Goal: Task Accomplishment & Management: Manage account settings

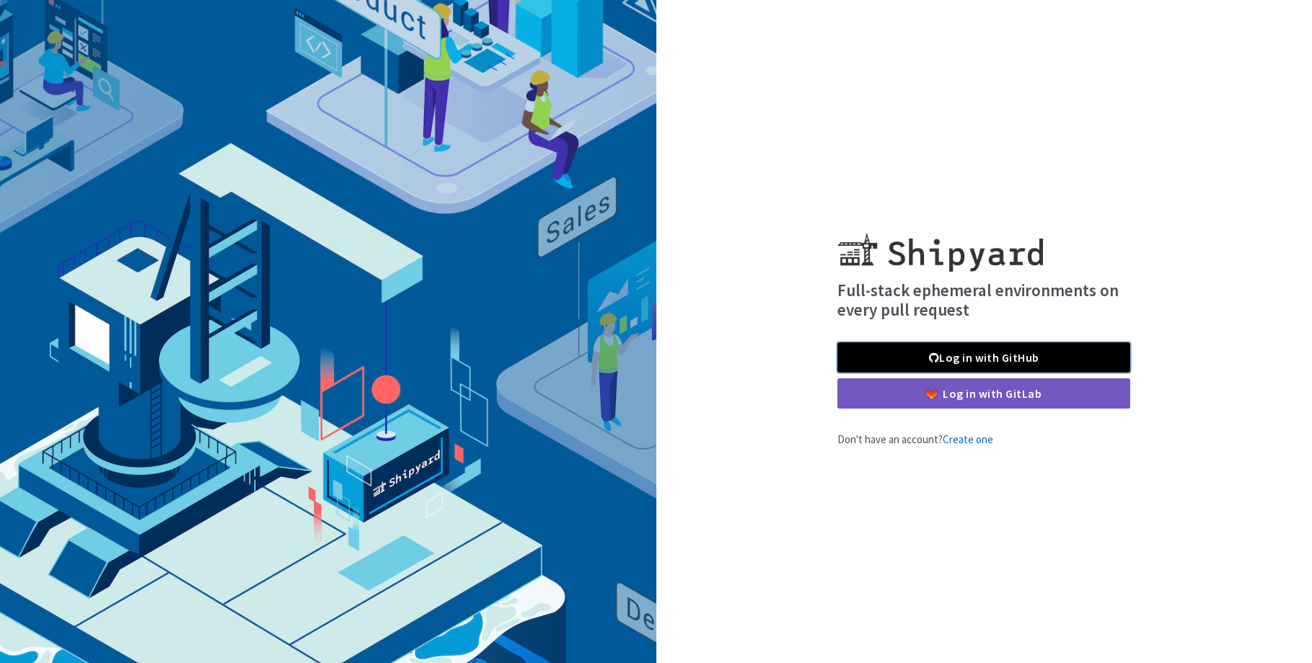
click at [1017, 355] on link "Log in with GitHub" at bounding box center [983, 357] width 293 height 30
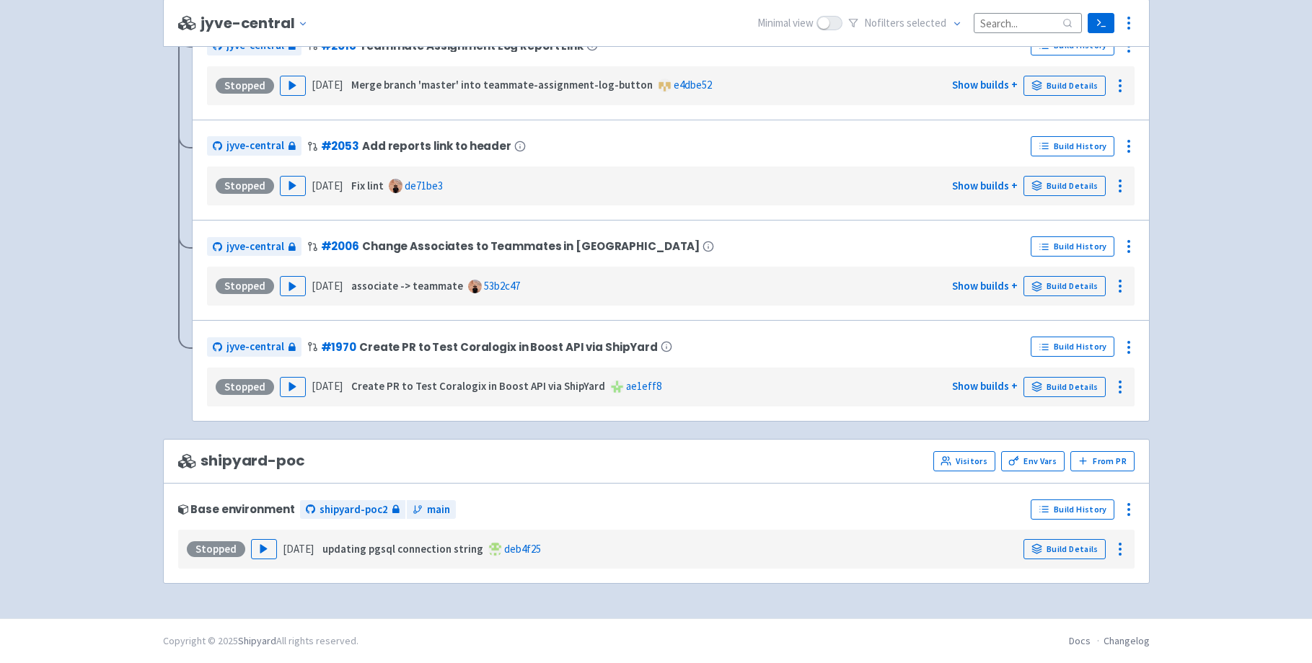
scroll to position [3348, 0]
click at [1071, 384] on link "Build Details" at bounding box center [1064, 387] width 82 height 20
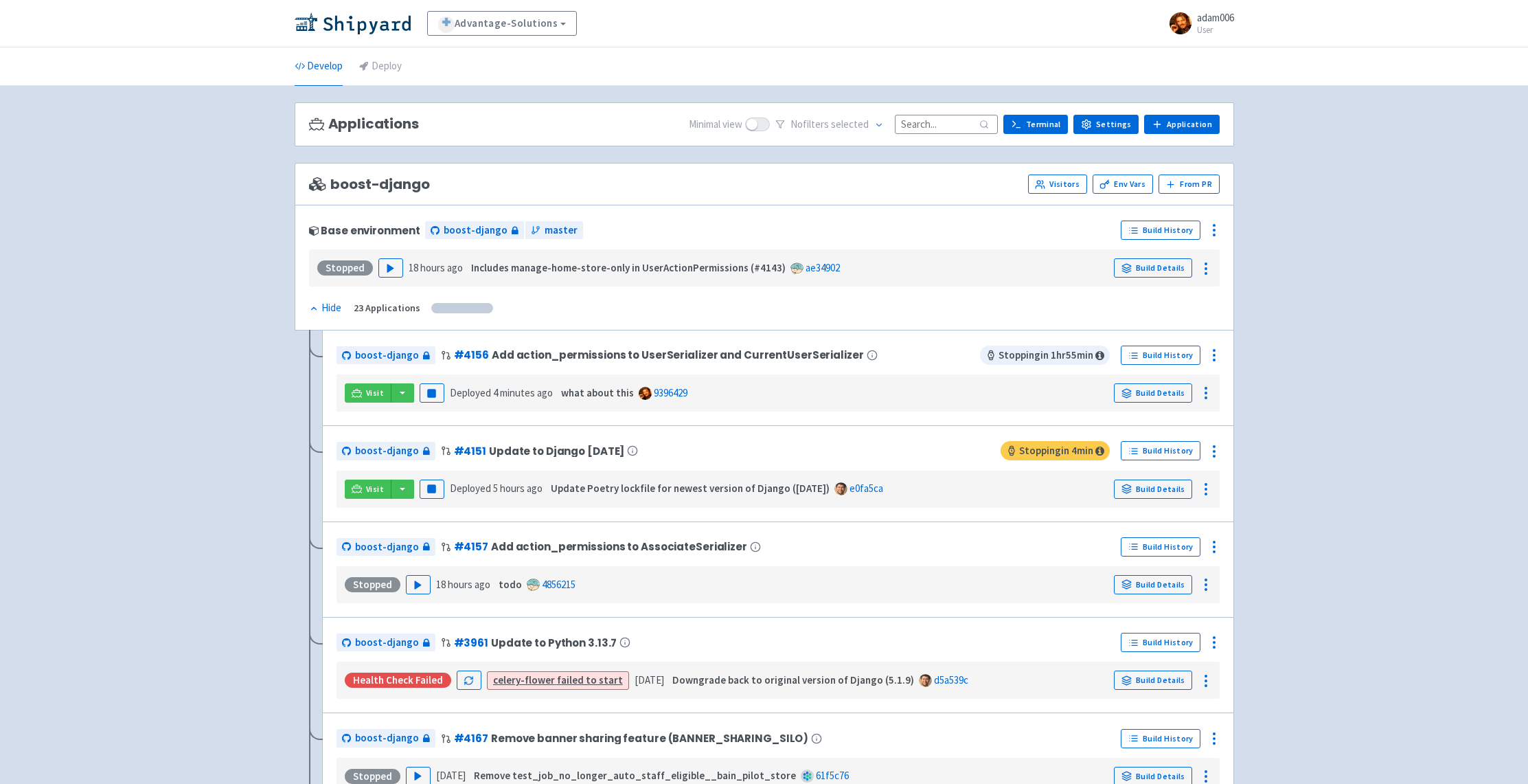
click at [653, 396] on link "9396429" at bounding box center [670, 392] width 33 height 13
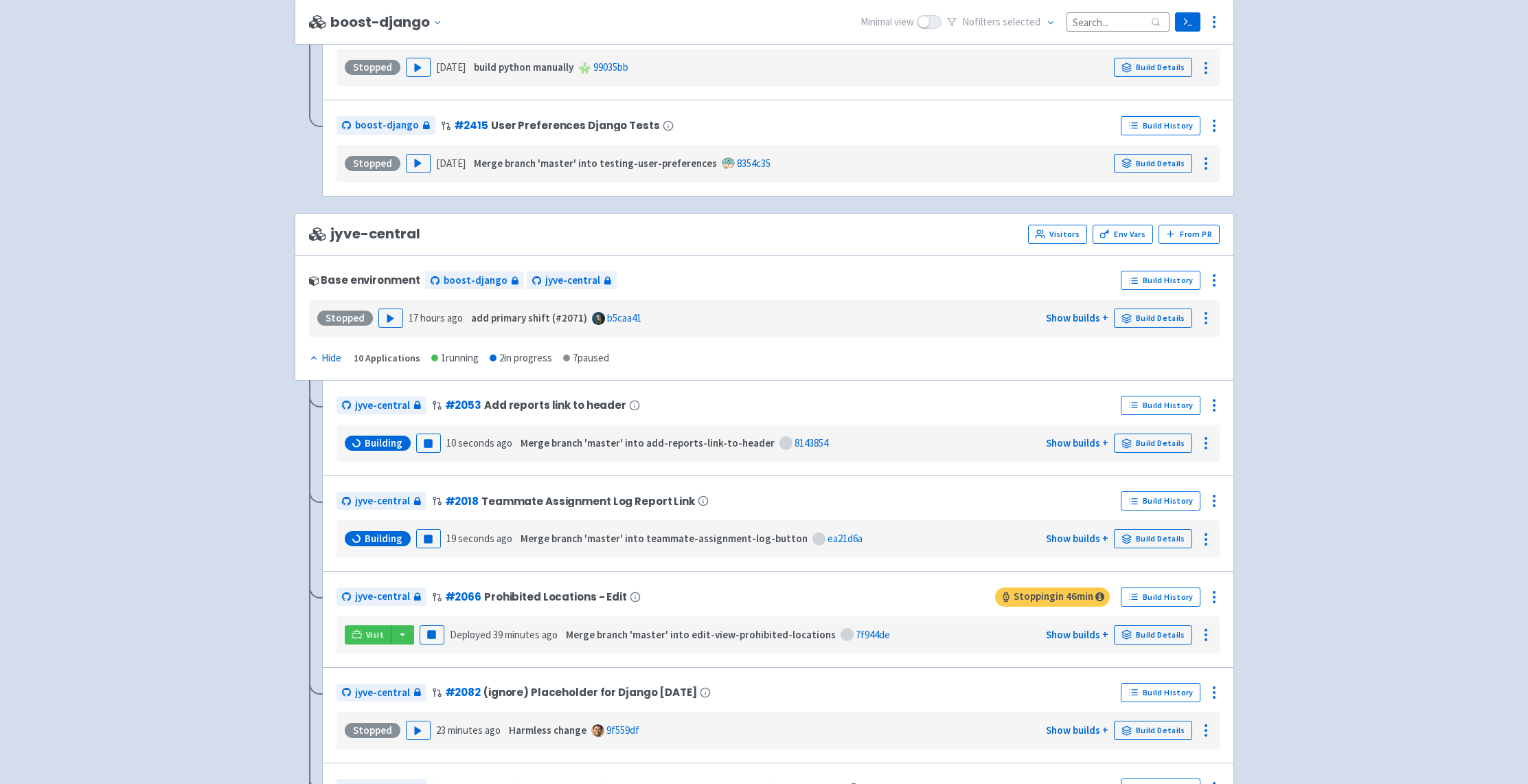
scroll to position [2244, 0]
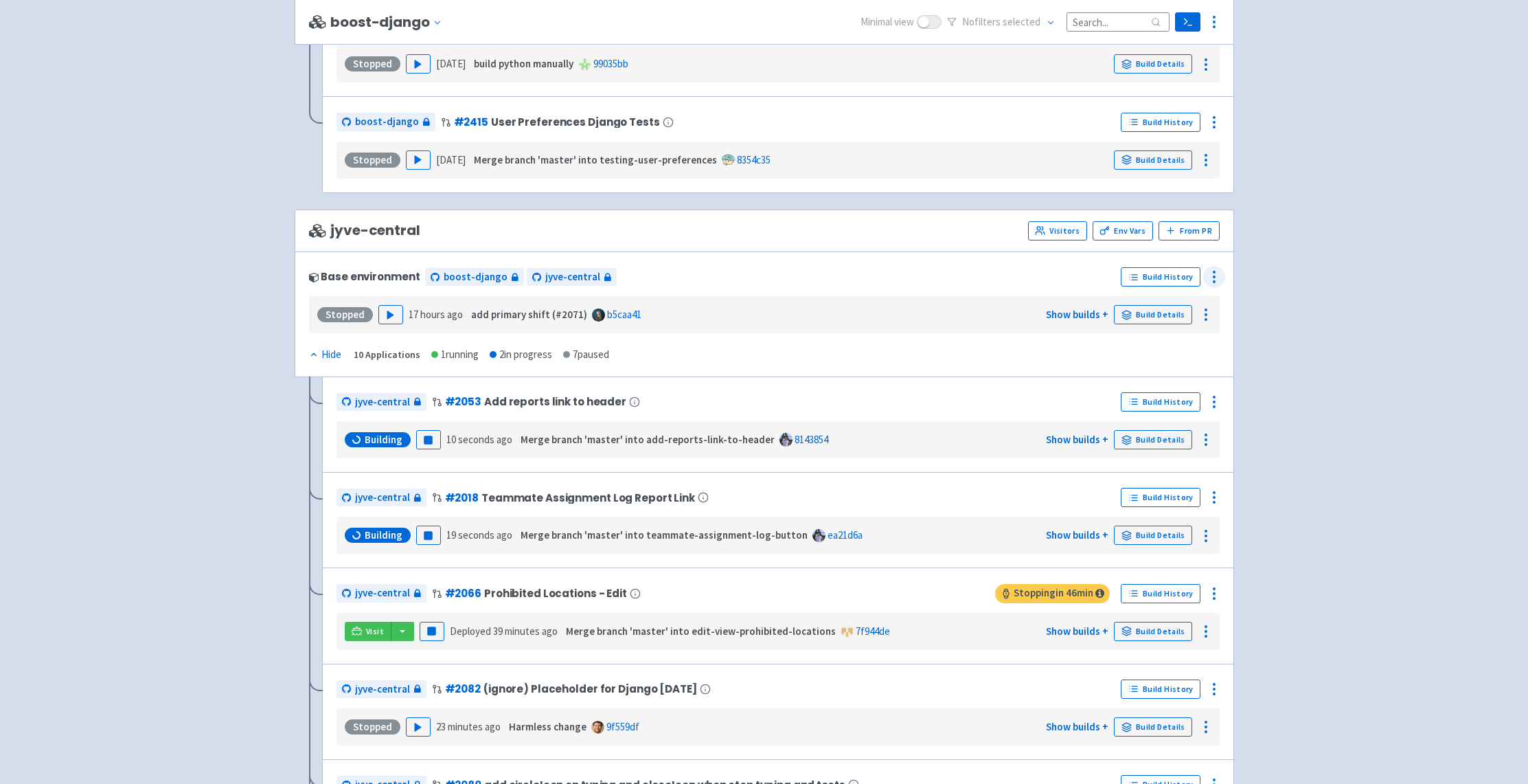
click at [1213, 277] on icon at bounding box center [1214, 276] width 16 height 16
click at [1150, 305] on span "Configure" at bounding box center [1138, 308] width 43 height 19
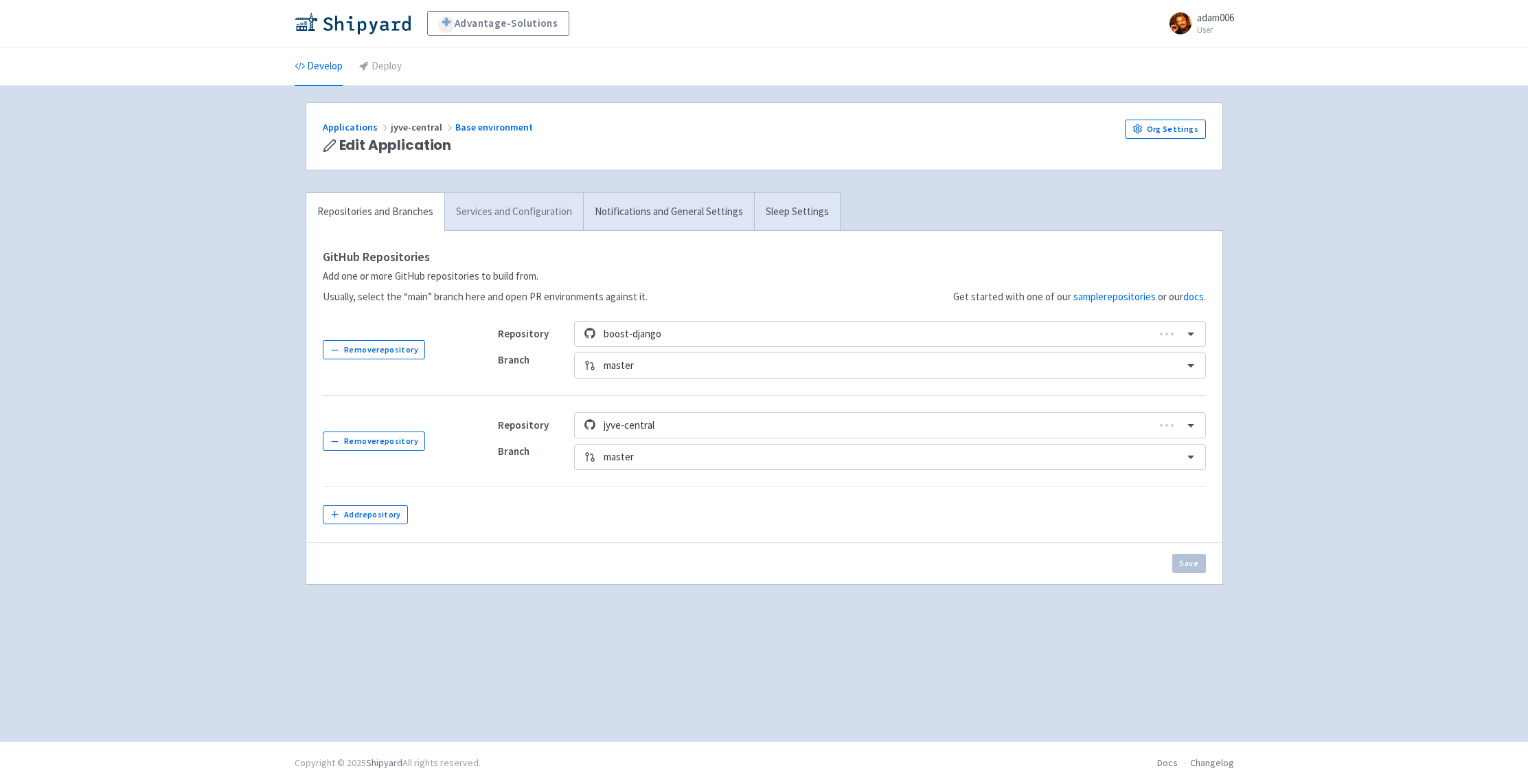
click at [520, 215] on link "Services and Configuration" at bounding box center [514, 212] width 139 height 38
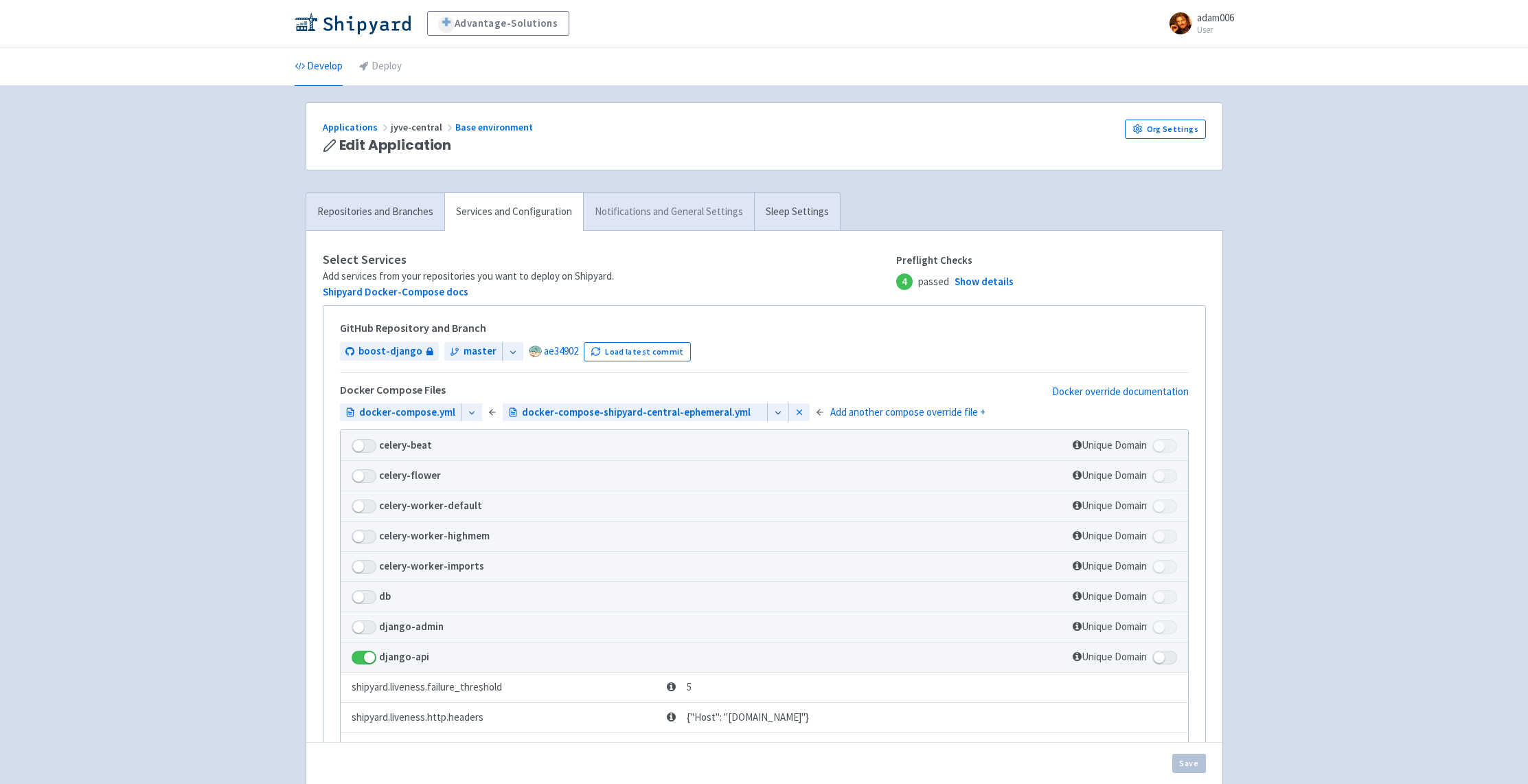
click at [666, 208] on link "Notifications and General Settings" at bounding box center [669, 212] width 171 height 38
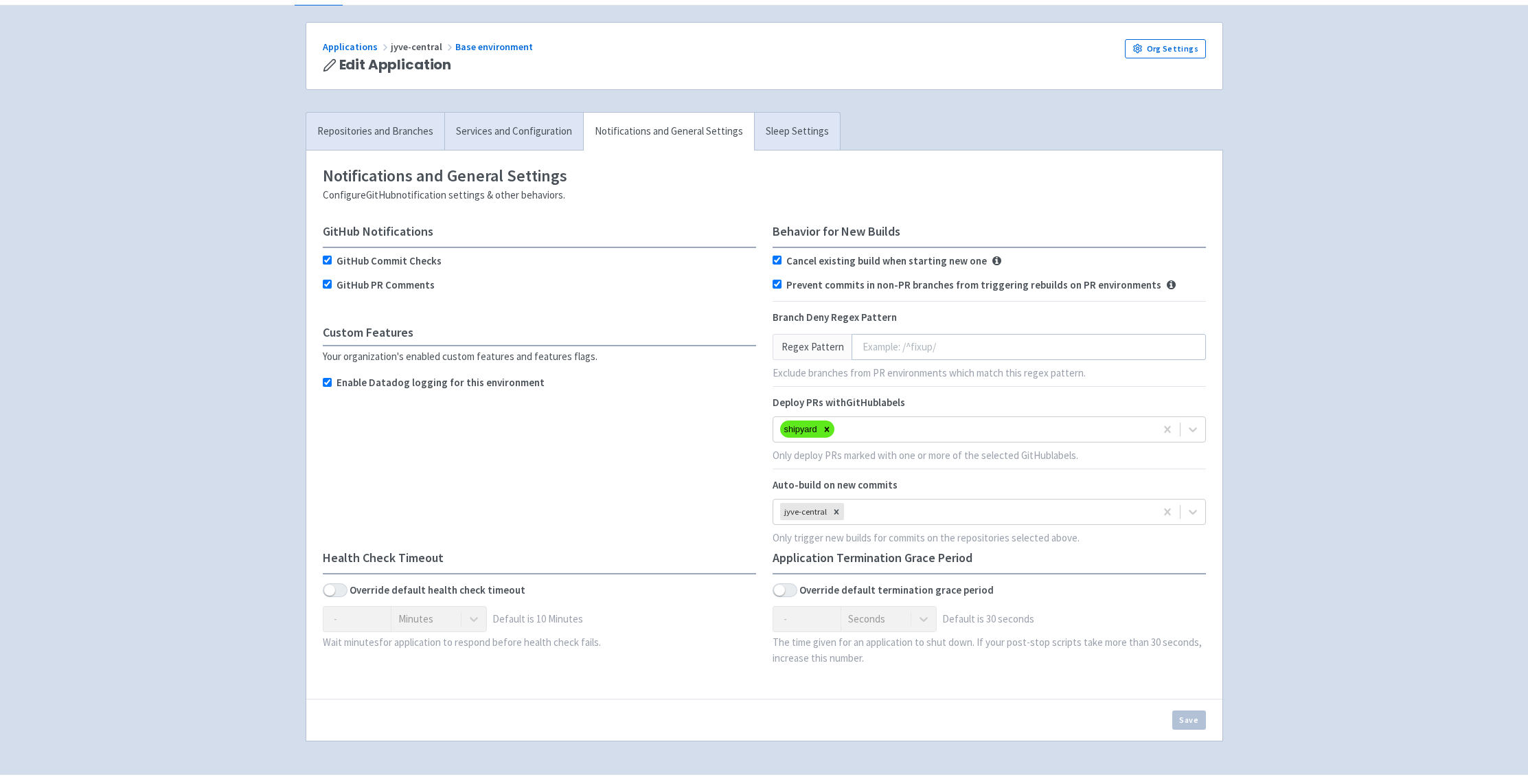
scroll to position [113, 0]
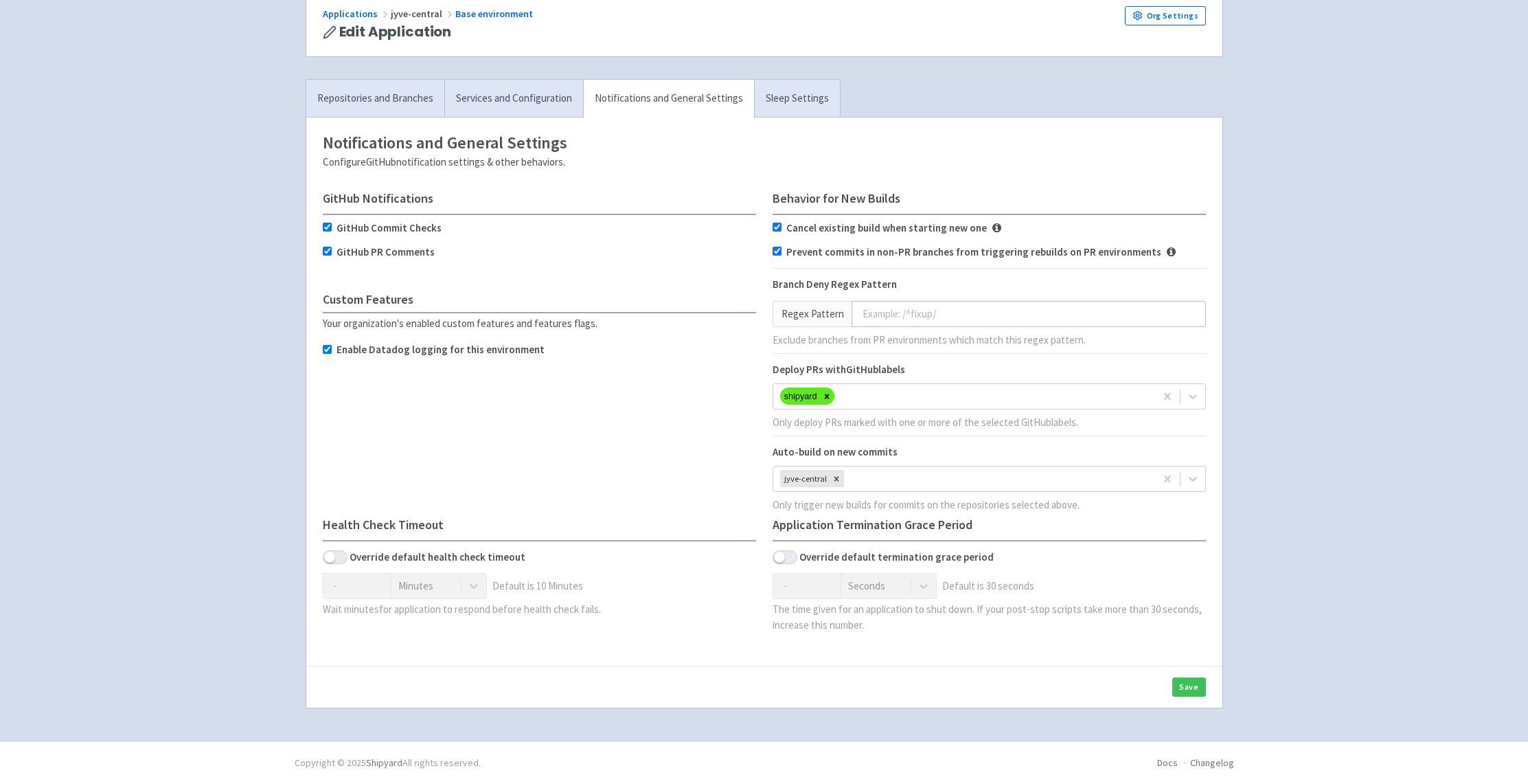
click at [329, 351] on input "Enable Datadog logging for this environment" at bounding box center [327, 349] width 9 height 9
checkbox input "false"
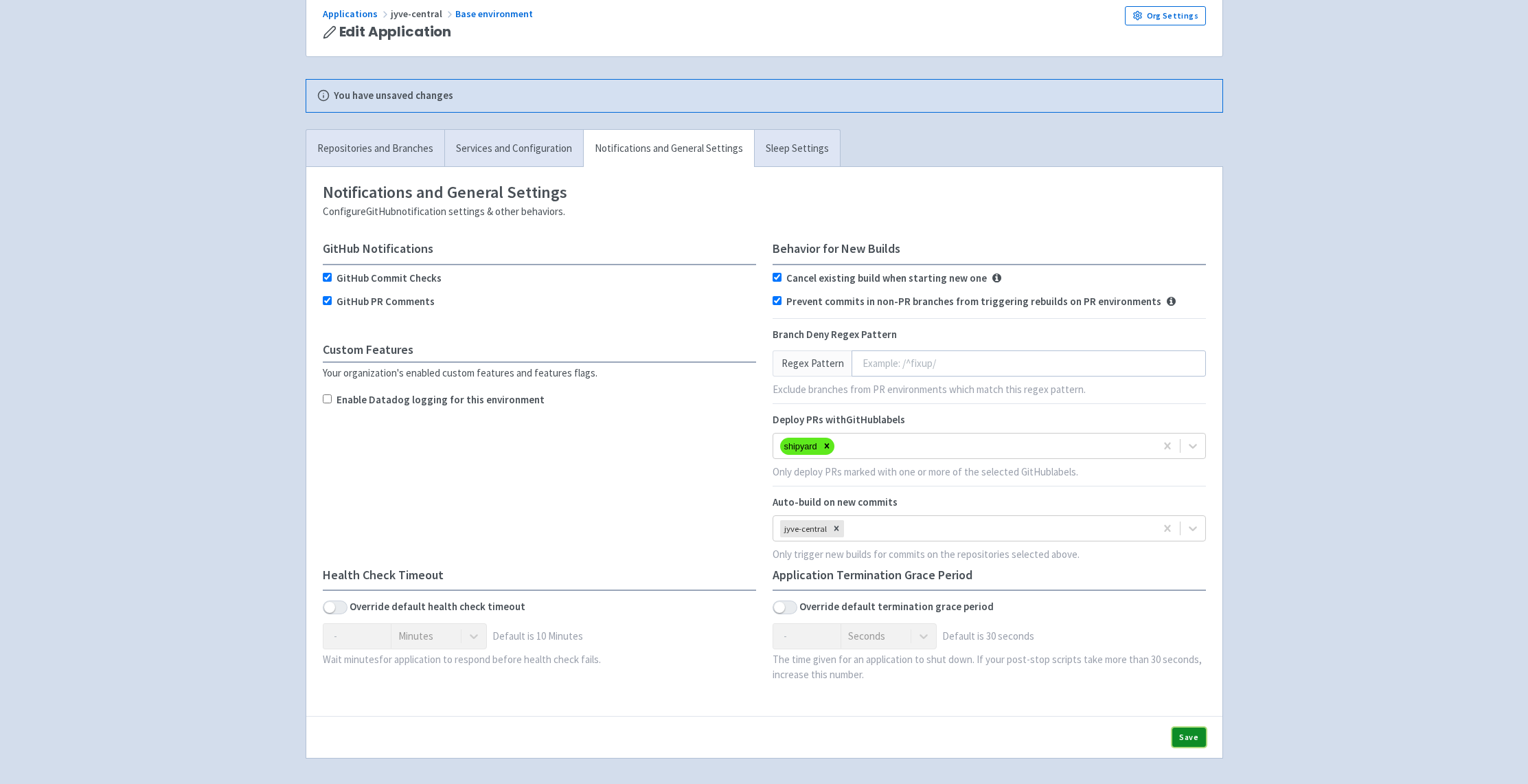
click at [1188, 737] on button "Save" at bounding box center [1189, 737] width 33 height 19
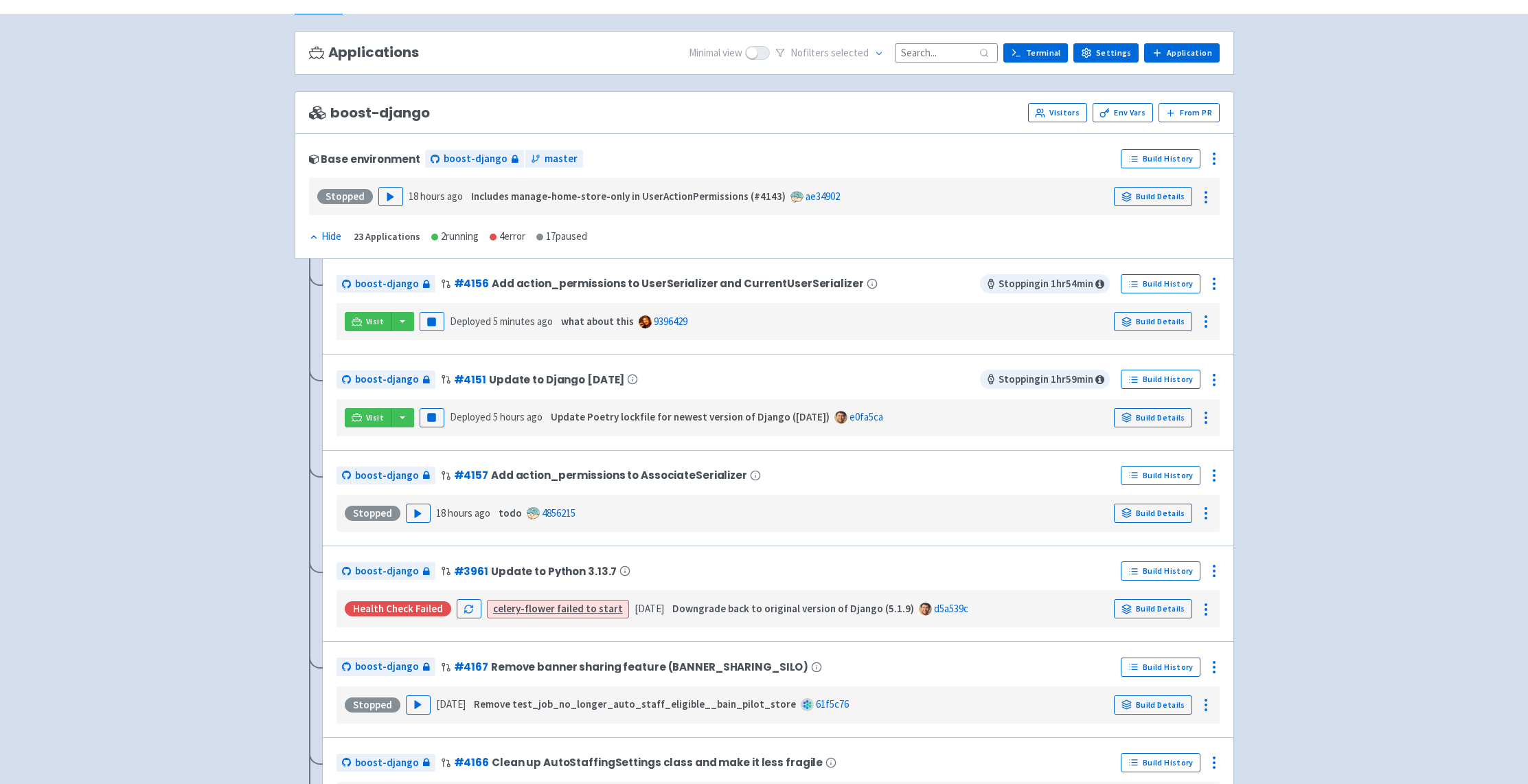
scroll to position [52, 0]
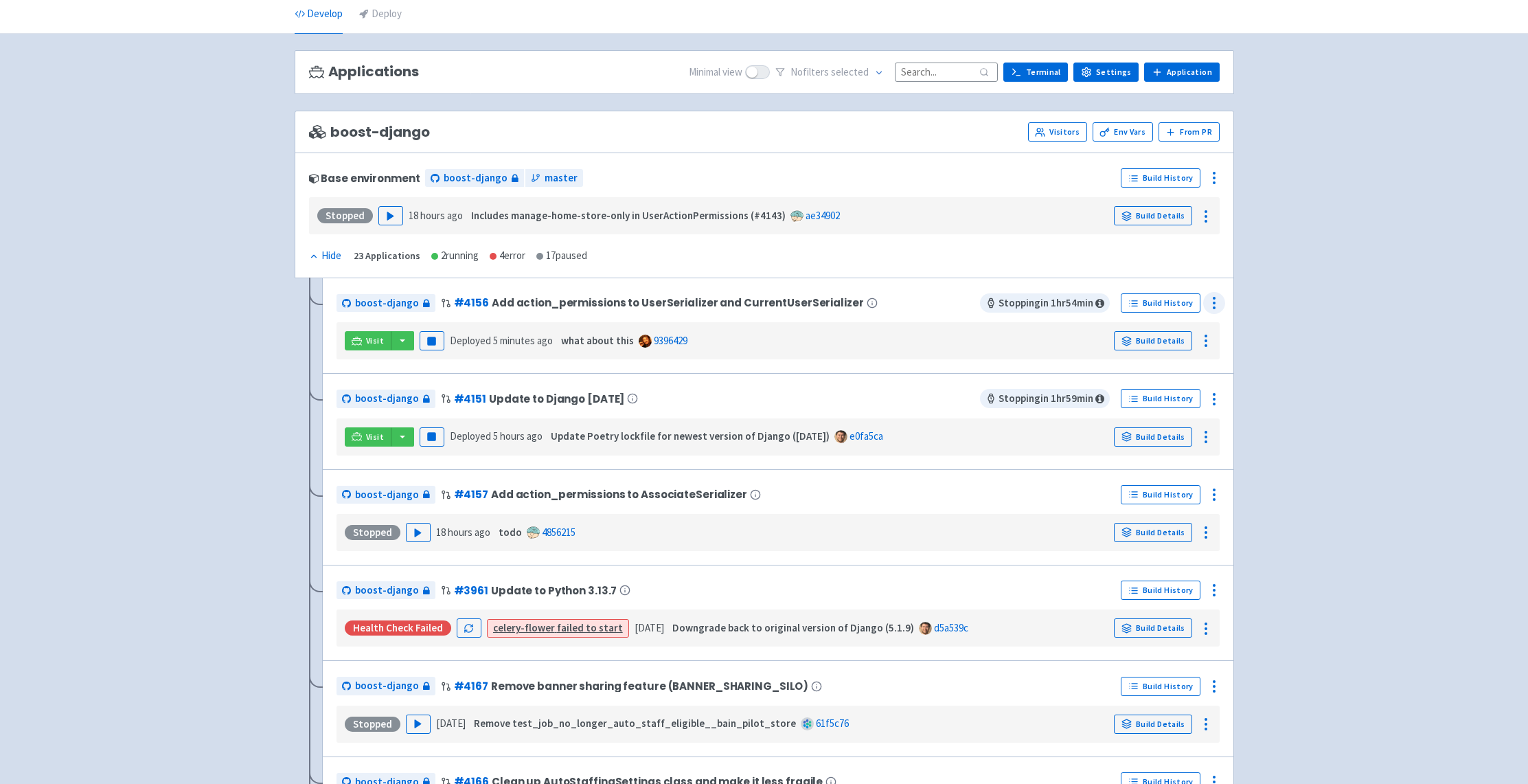
click at [1213, 302] on icon at bounding box center [1214, 302] width 16 height 16
click at [1168, 329] on span "Configure" at bounding box center [1163, 333] width 91 height 19
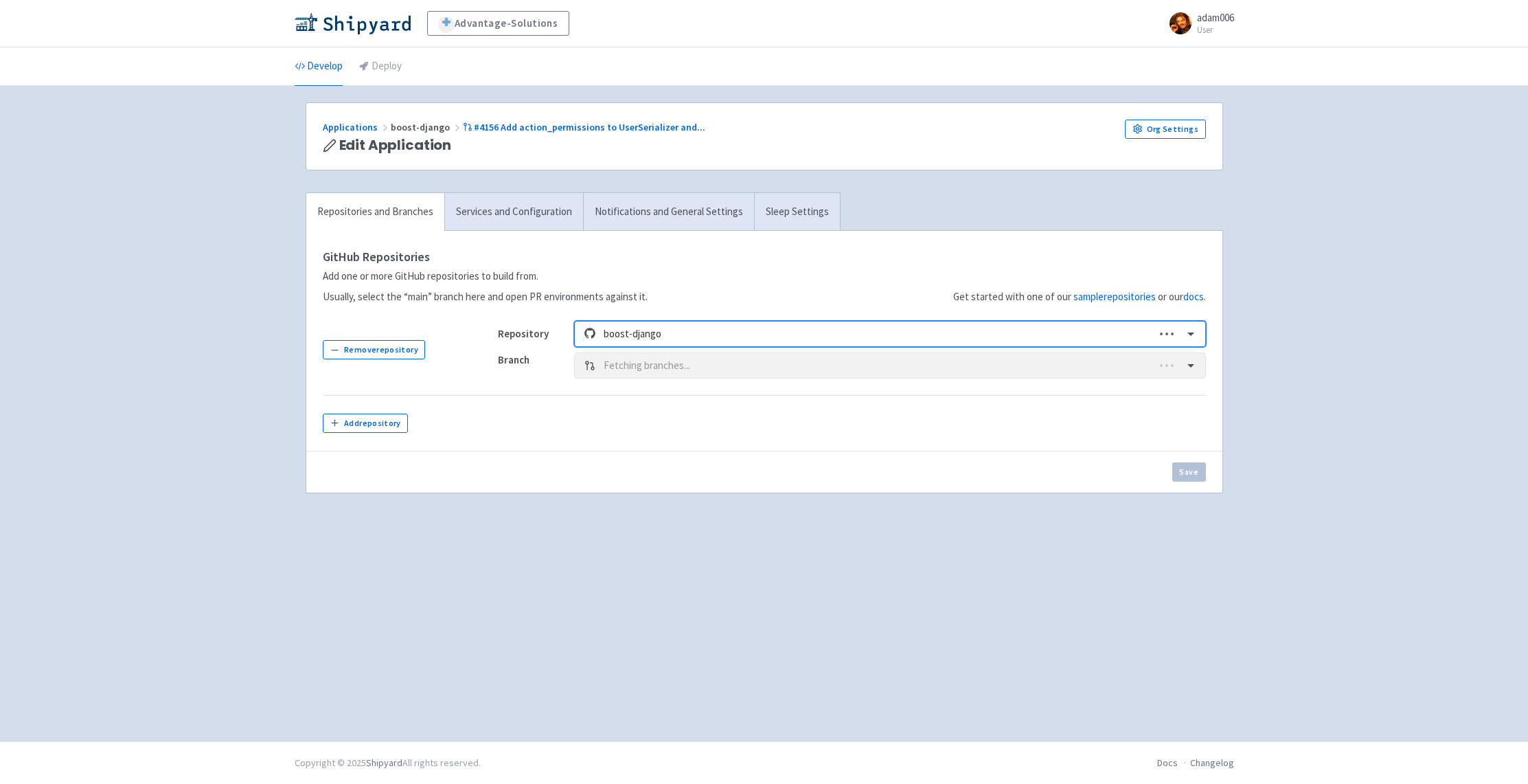
click at [644, 217] on link "Notifications and General Settings" at bounding box center [669, 212] width 171 height 38
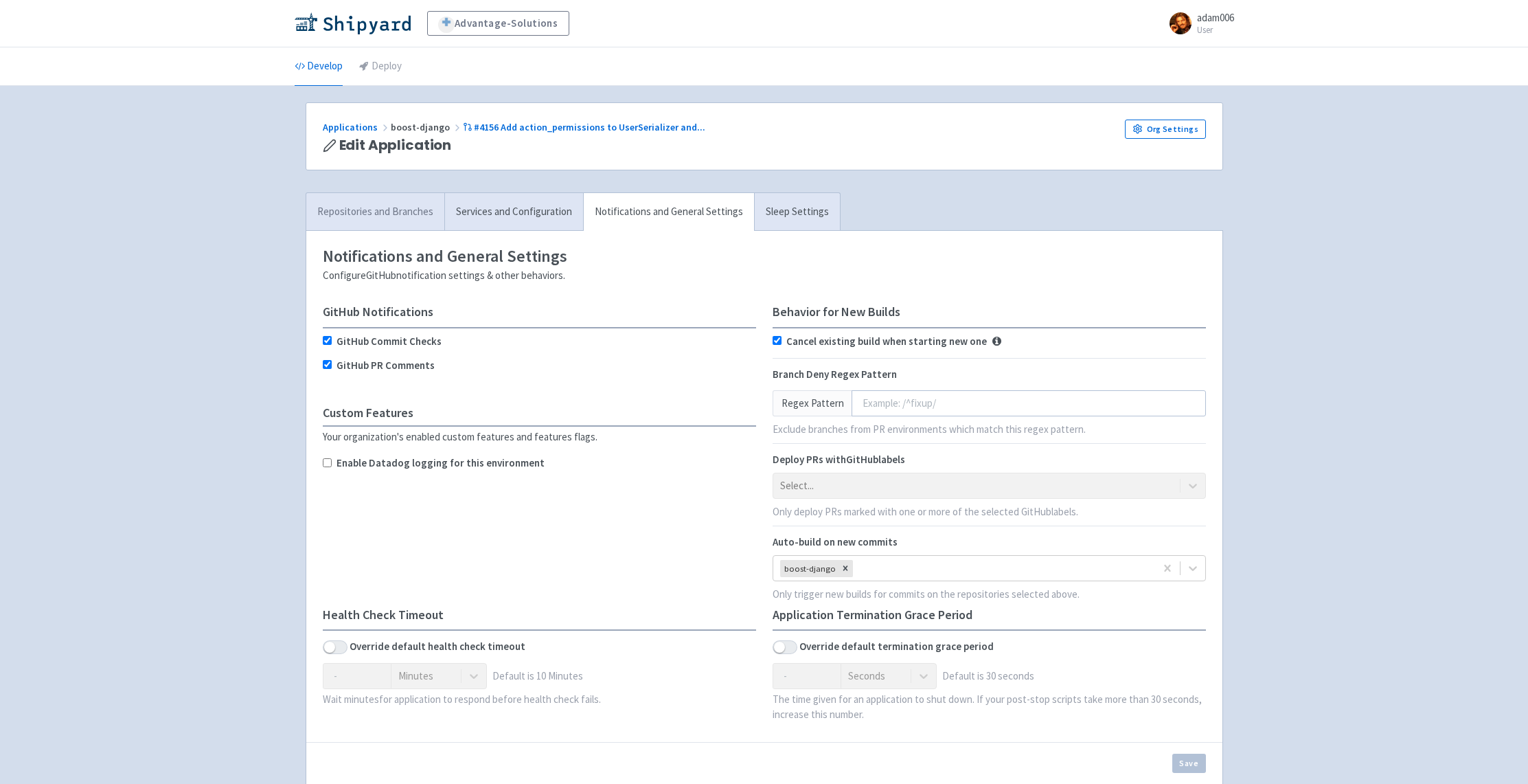
click at [383, 211] on link "Repositories and Branches" at bounding box center [375, 212] width 138 height 38
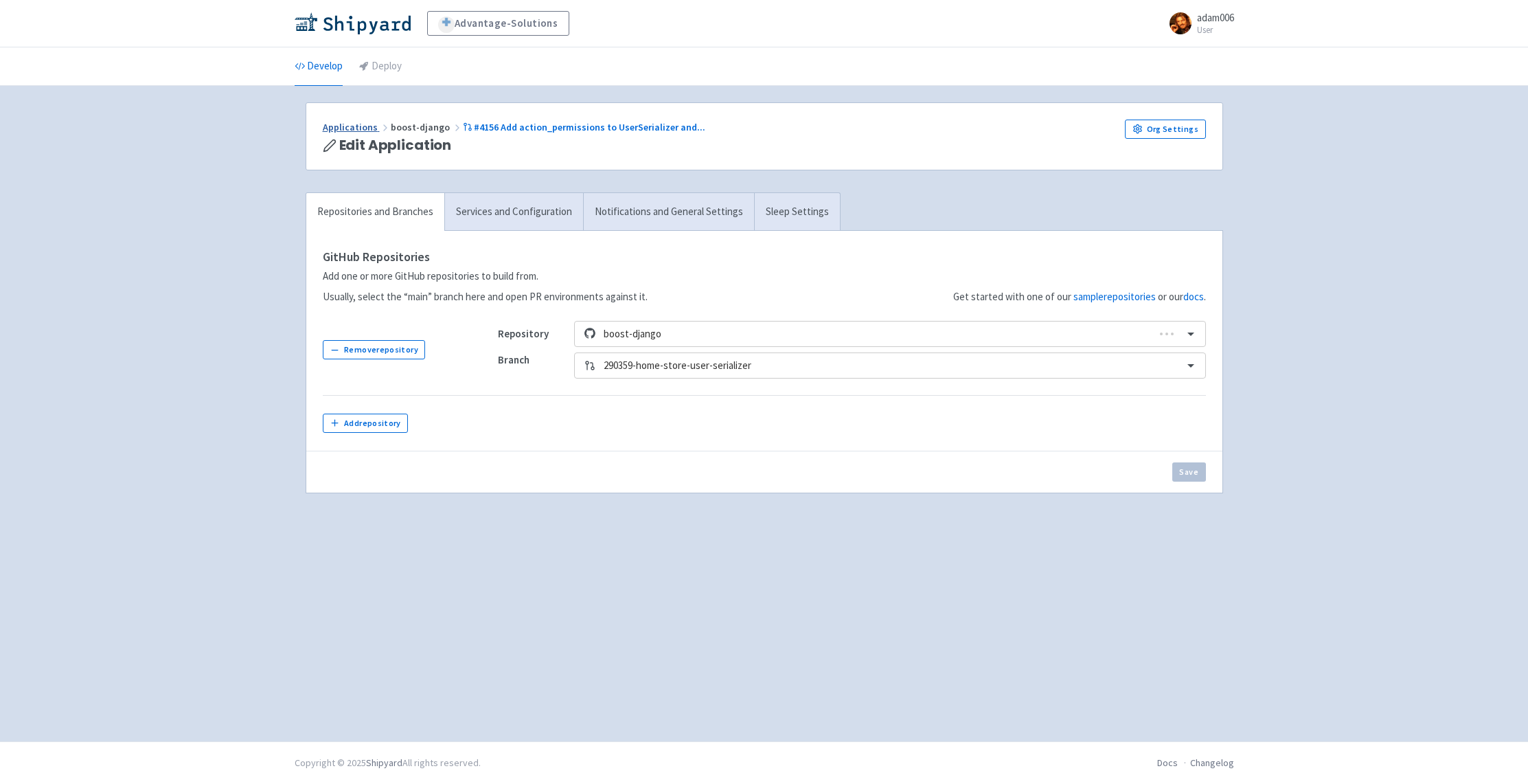
click at [366, 129] on link "Applications" at bounding box center [356, 127] width 68 height 12
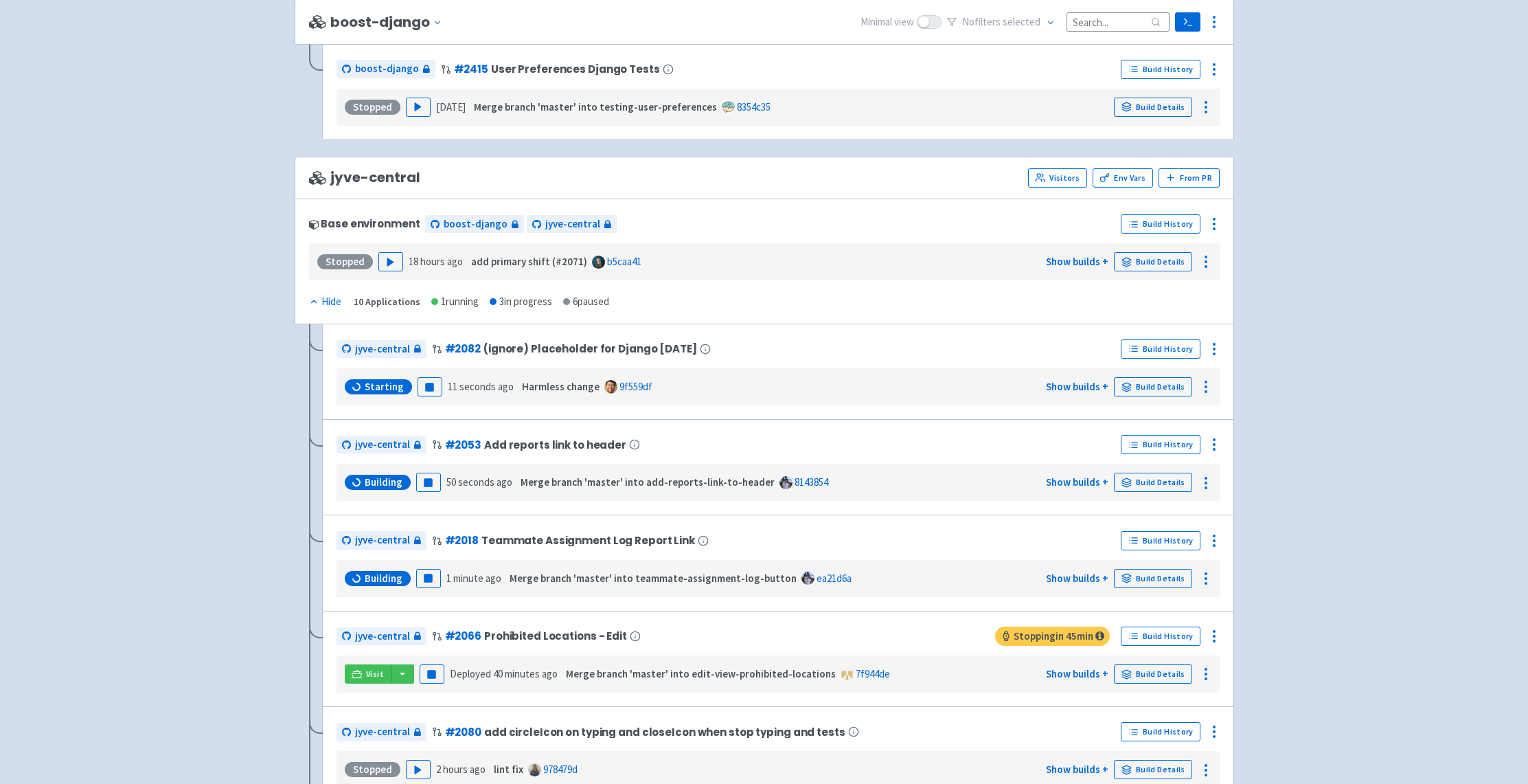
scroll to position [2324, 0]
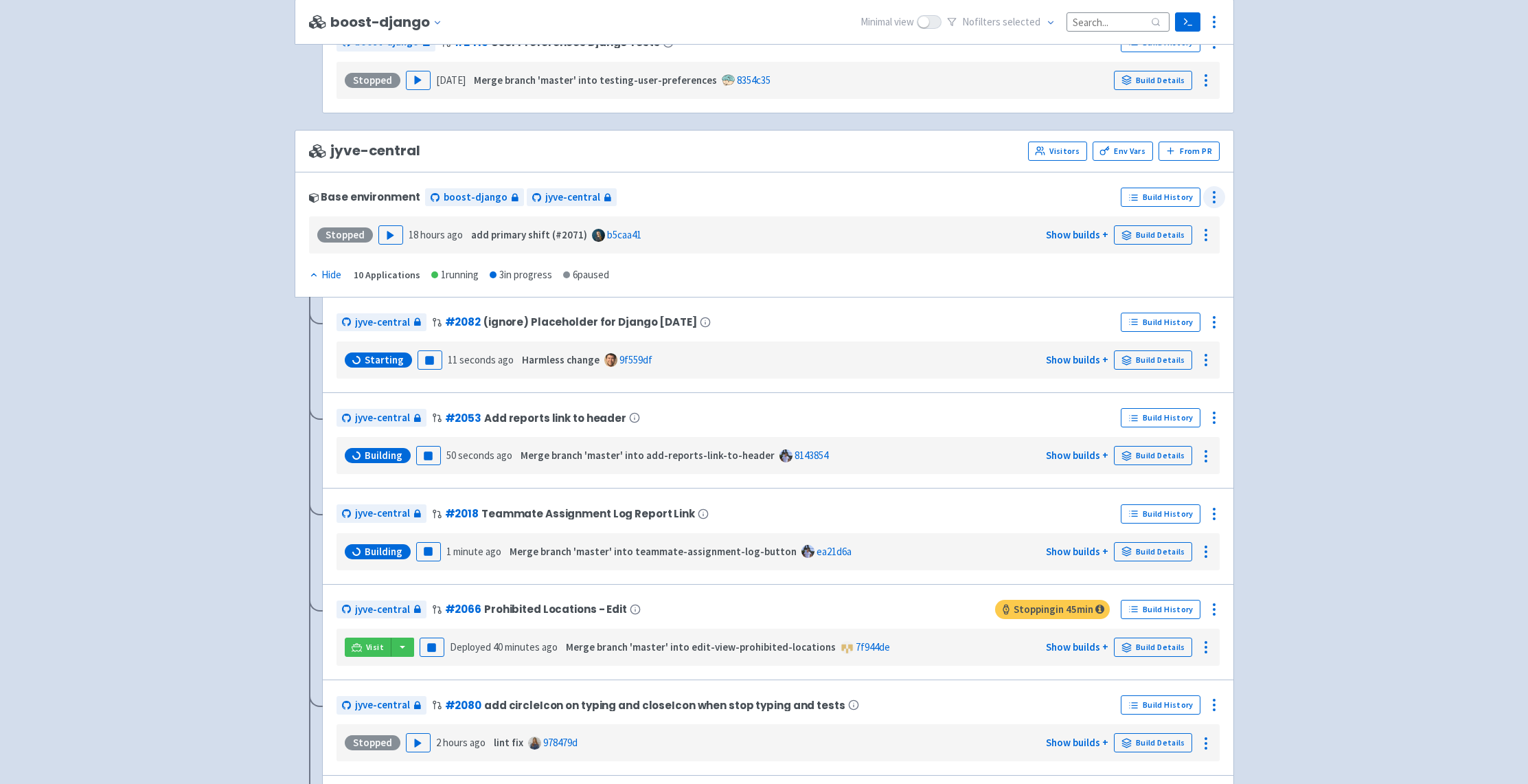
click at [1220, 194] on icon at bounding box center [1214, 196] width 16 height 16
click at [1141, 225] on span "Configure" at bounding box center [1138, 228] width 43 height 19
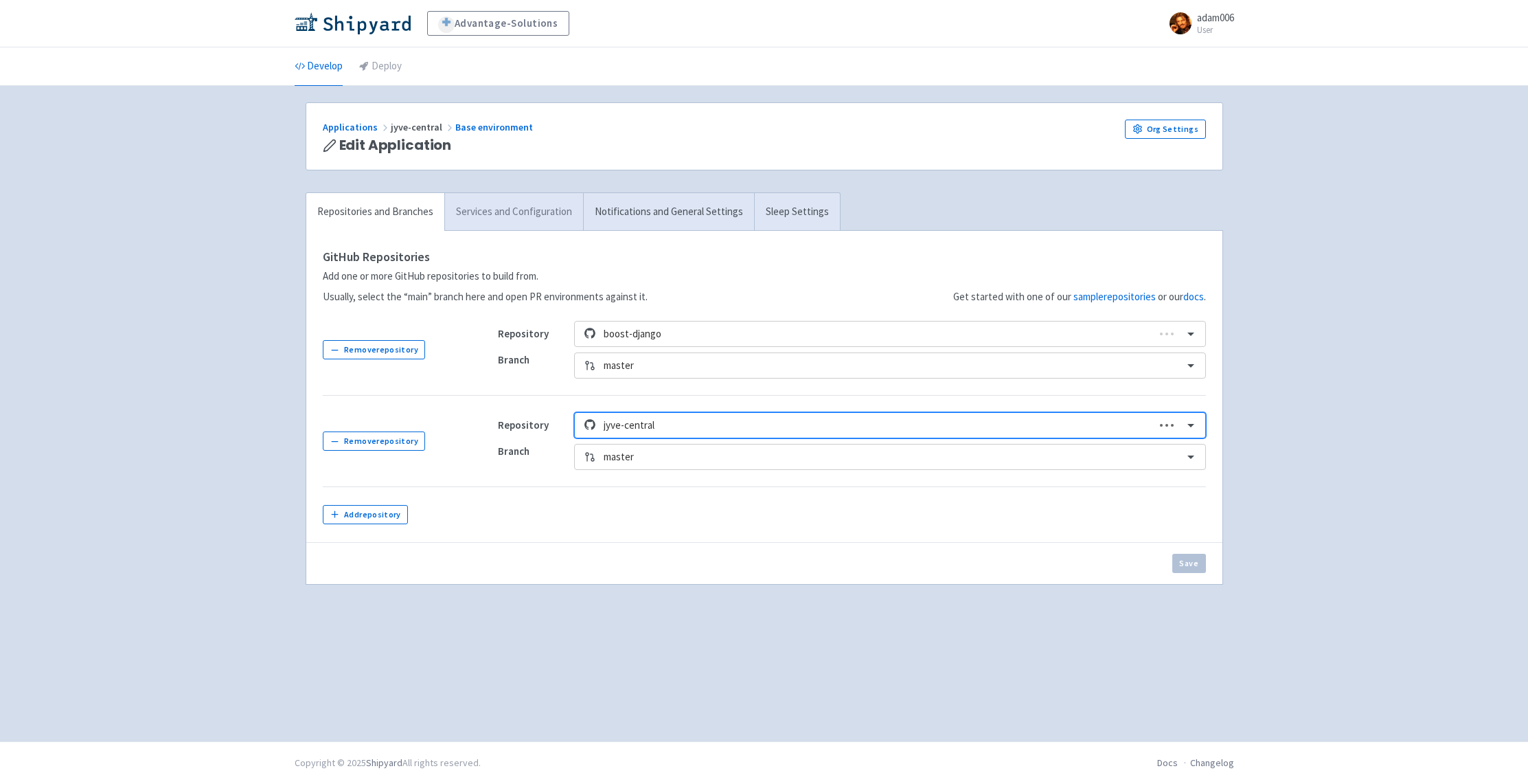
click at [511, 218] on link "Services and Configuration" at bounding box center [514, 212] width 139 height 38
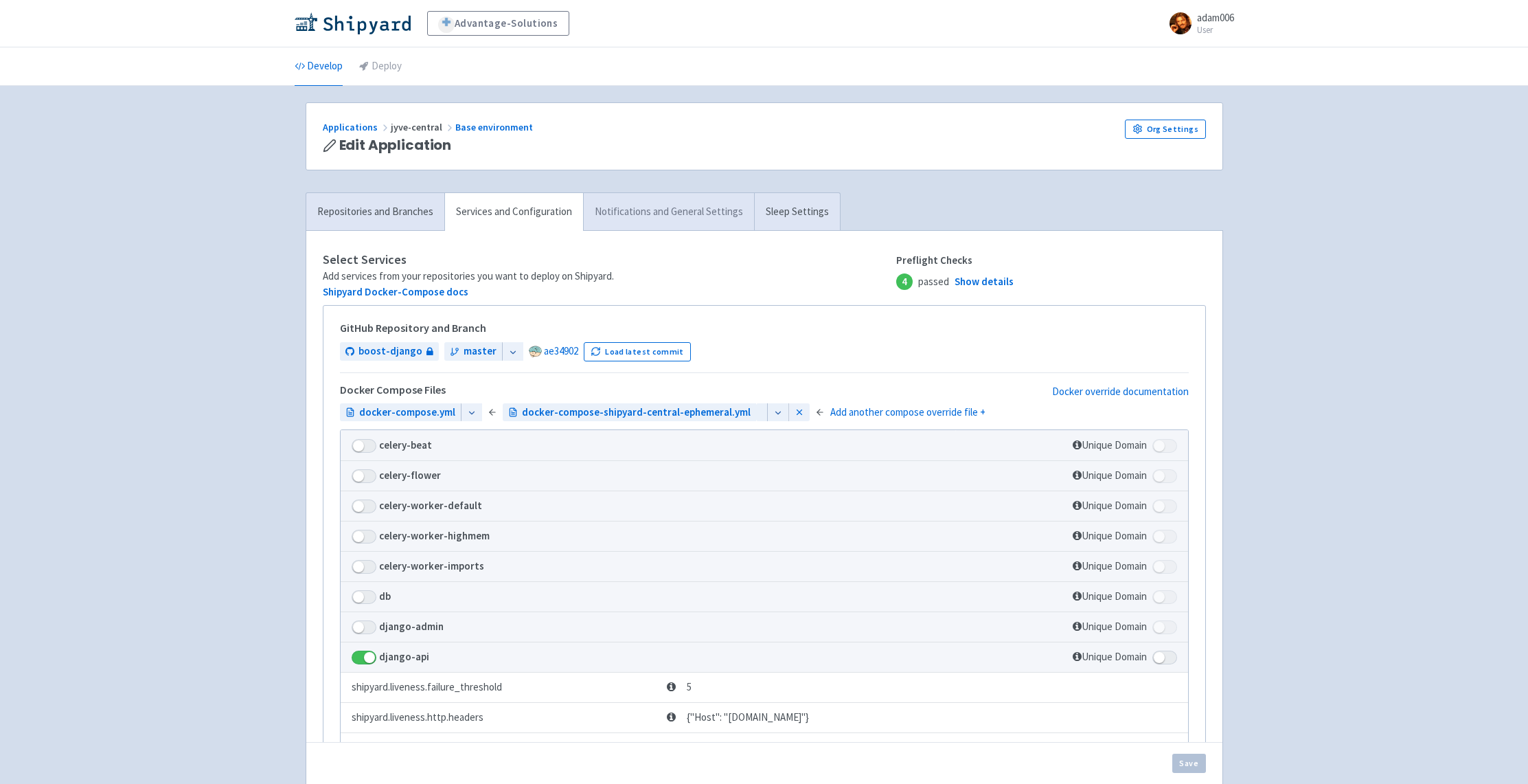
click at [643, 212] on link "Notifications and General Settings" at bounding box center [669, 212] width 171 height 38
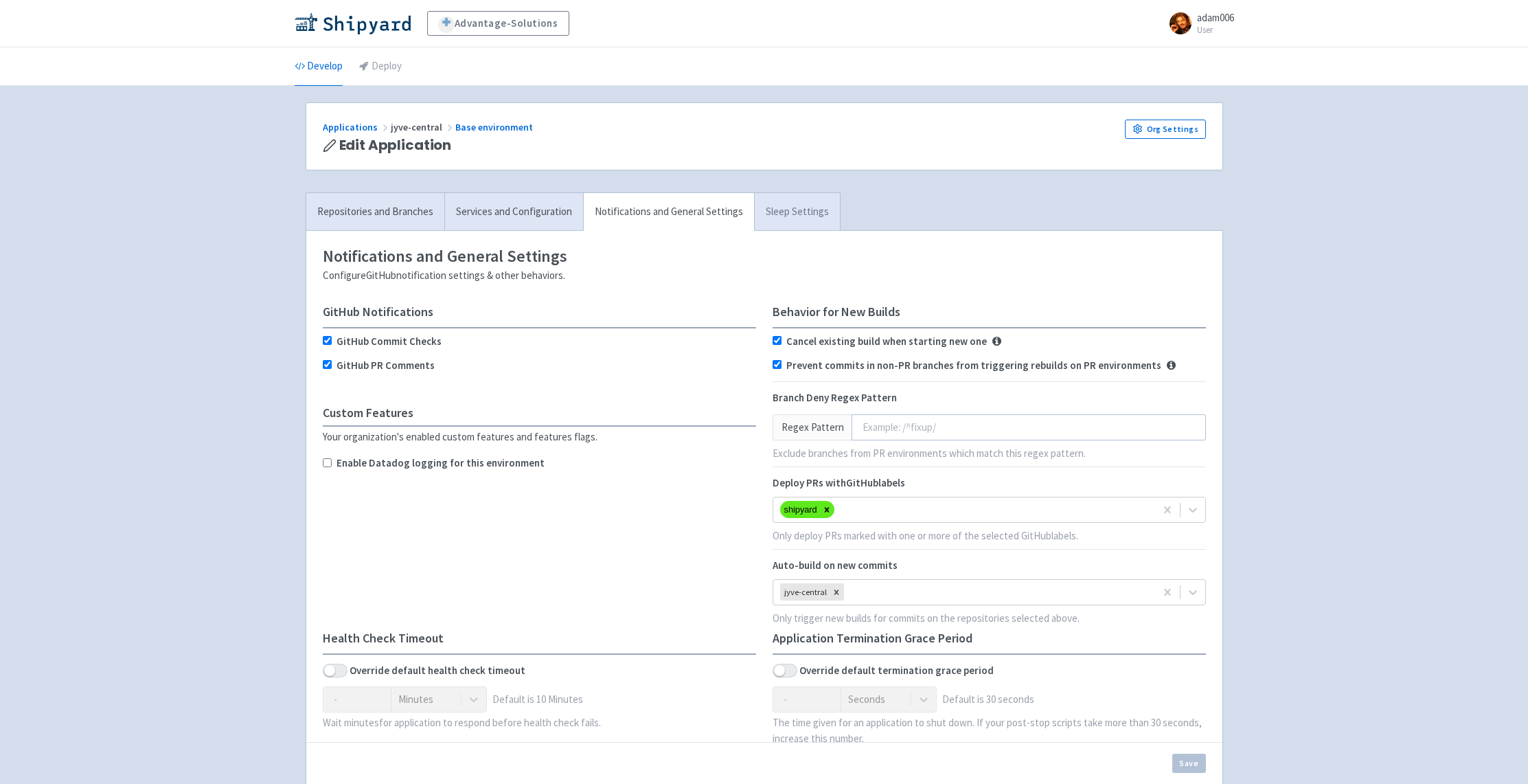
click at [772, 206] on link "Sleep Settings" at bounding box center [797, 212] width 86 height 38
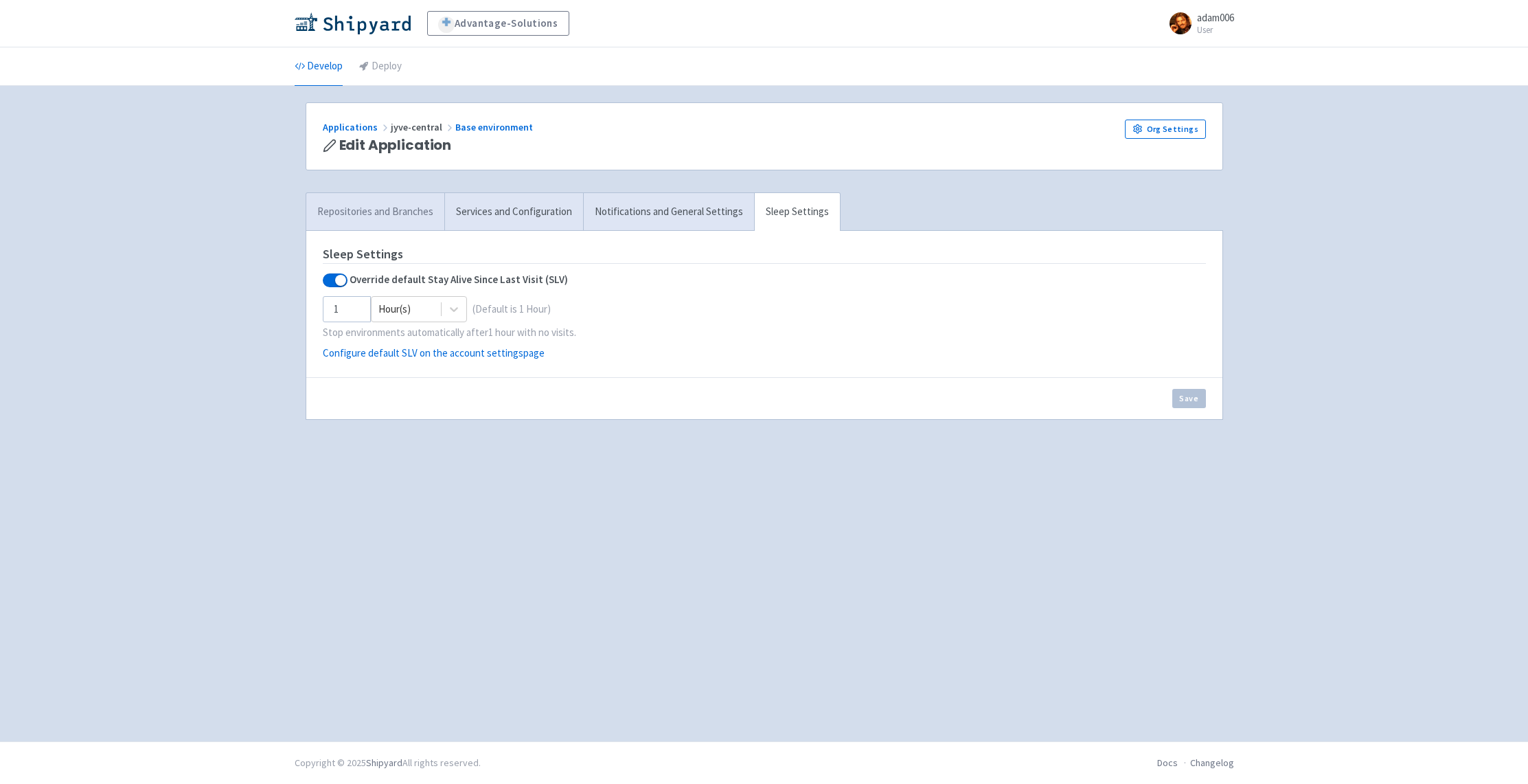
click at [346, 210] on link "Repositories and Branches" at bounding box center [375, 212] width 138 height 38
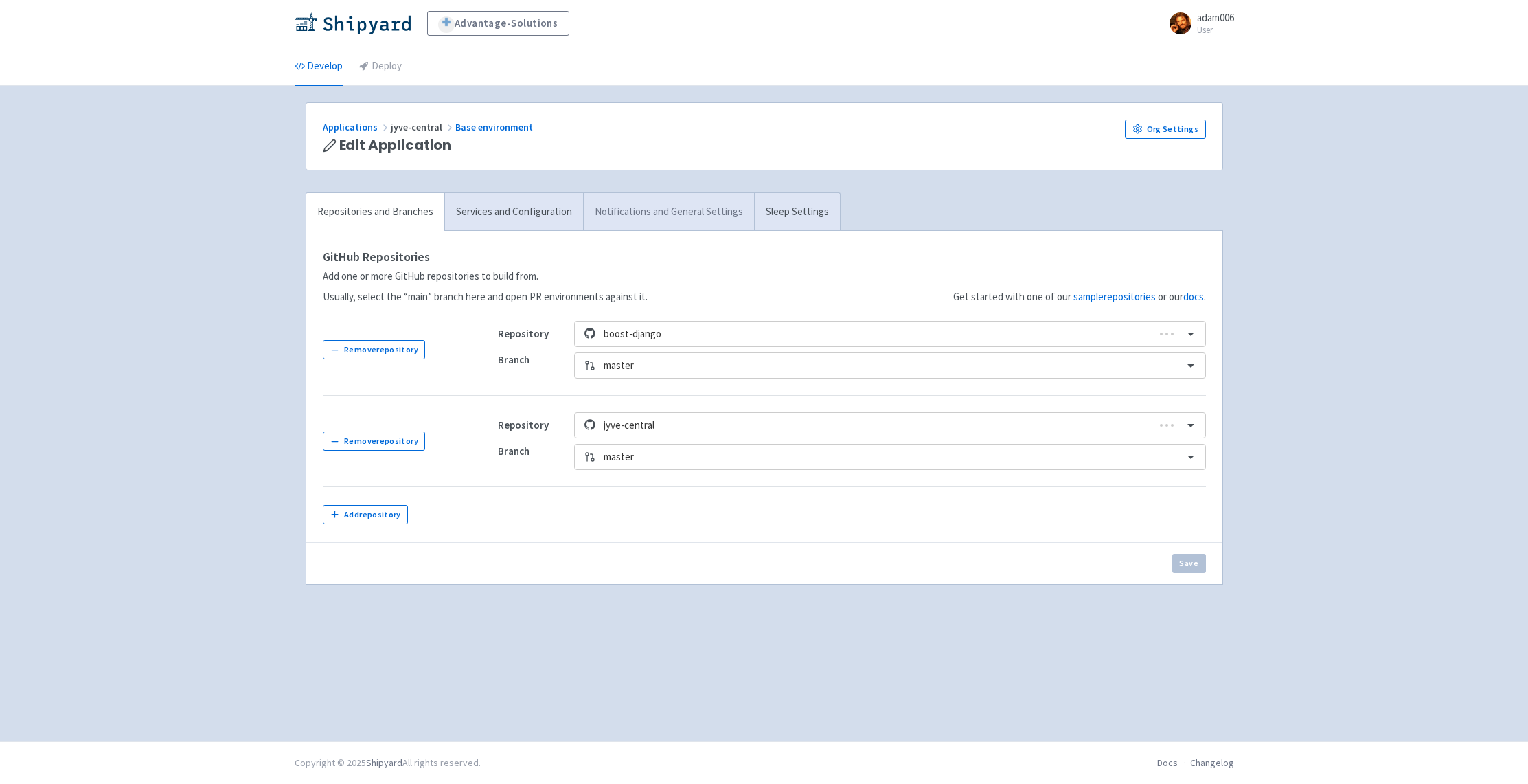
click at [630, 217] on link "Notifications and General Settings" at bounding box center [669, 212] width 171 height 38
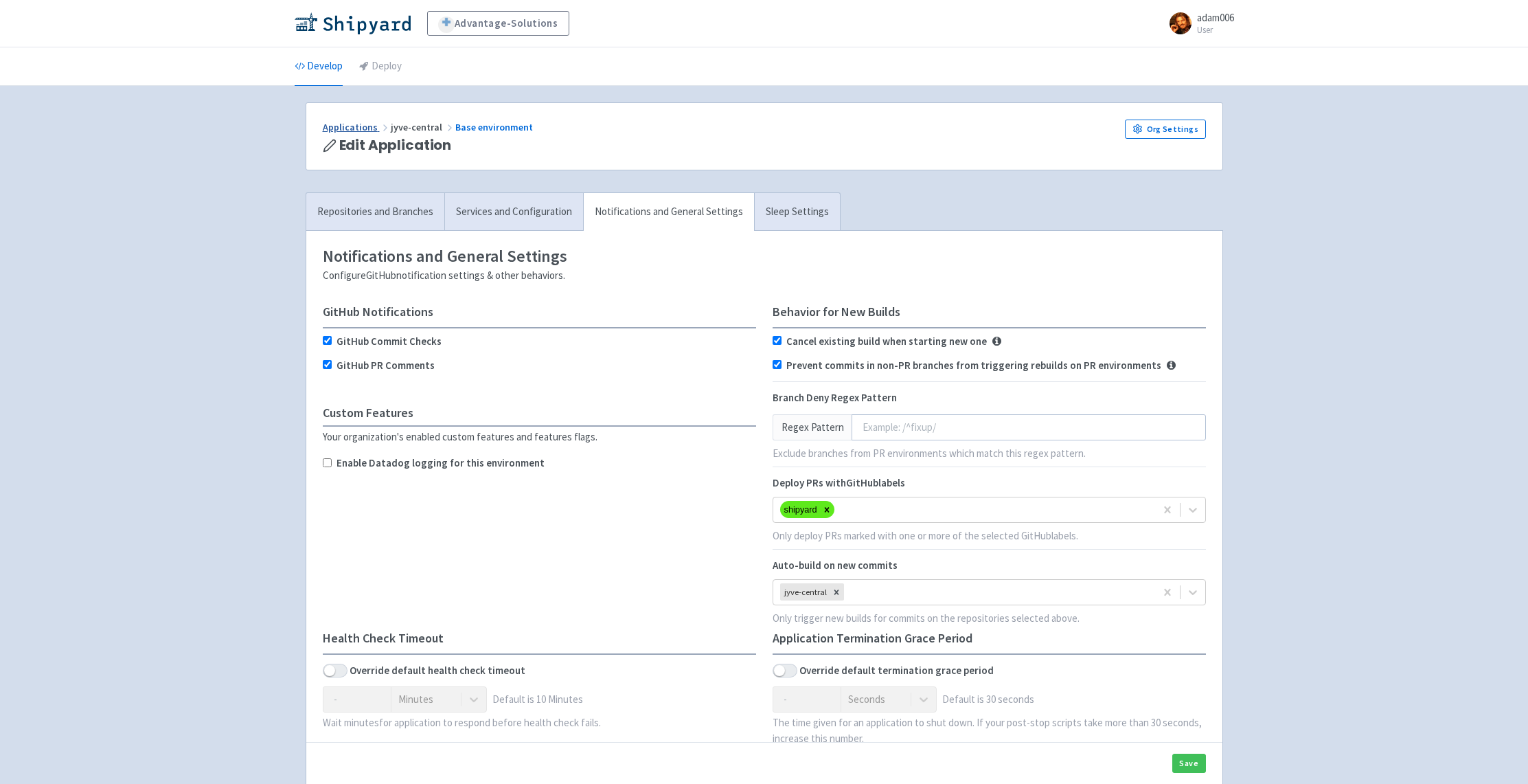
click at [359, 126] on link "Applications" at bounding box center [356, 127] width 68 height 12
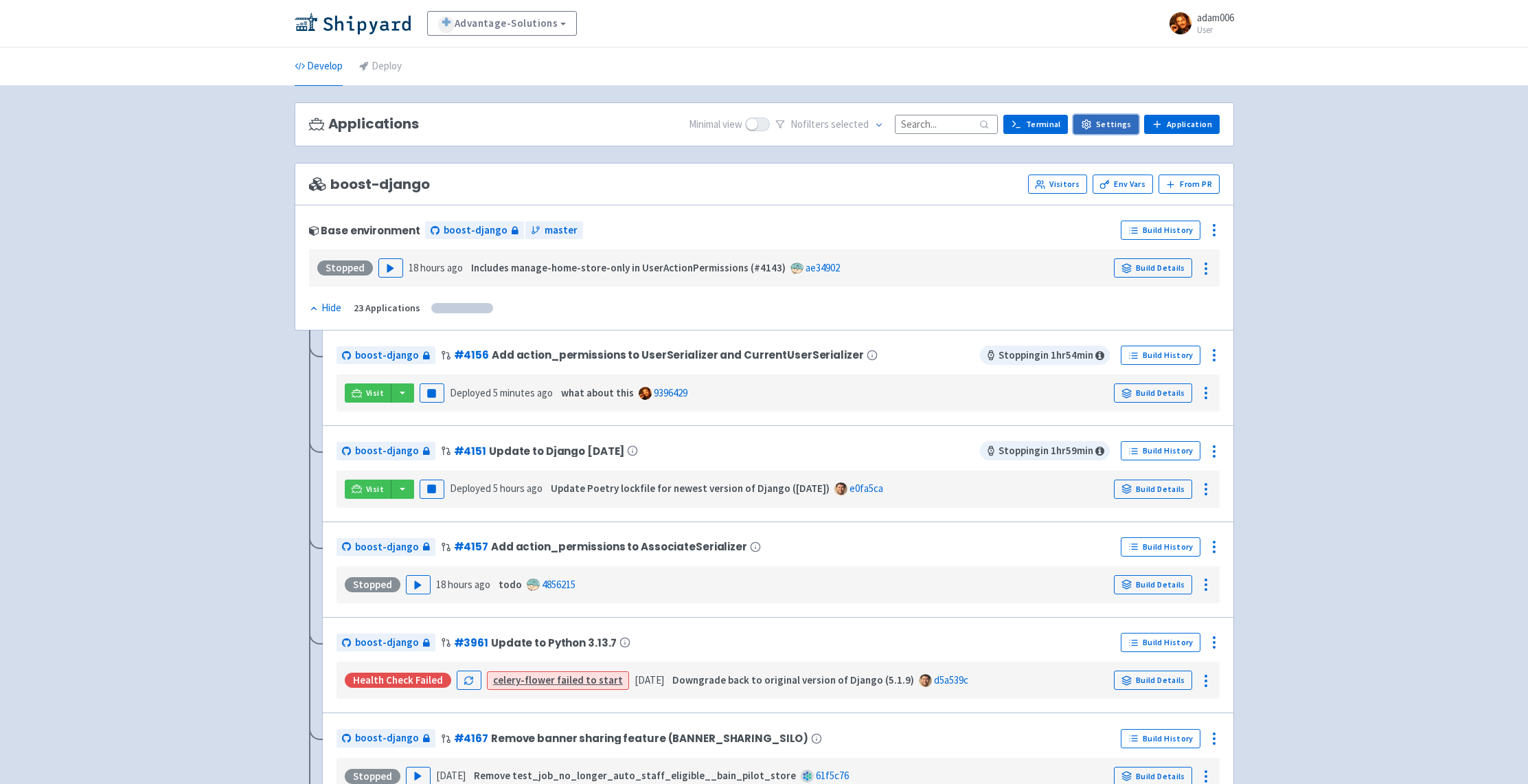
click at [1107, 117] on link "Settings" at bounding box center [1106, 124] width 65 height 19
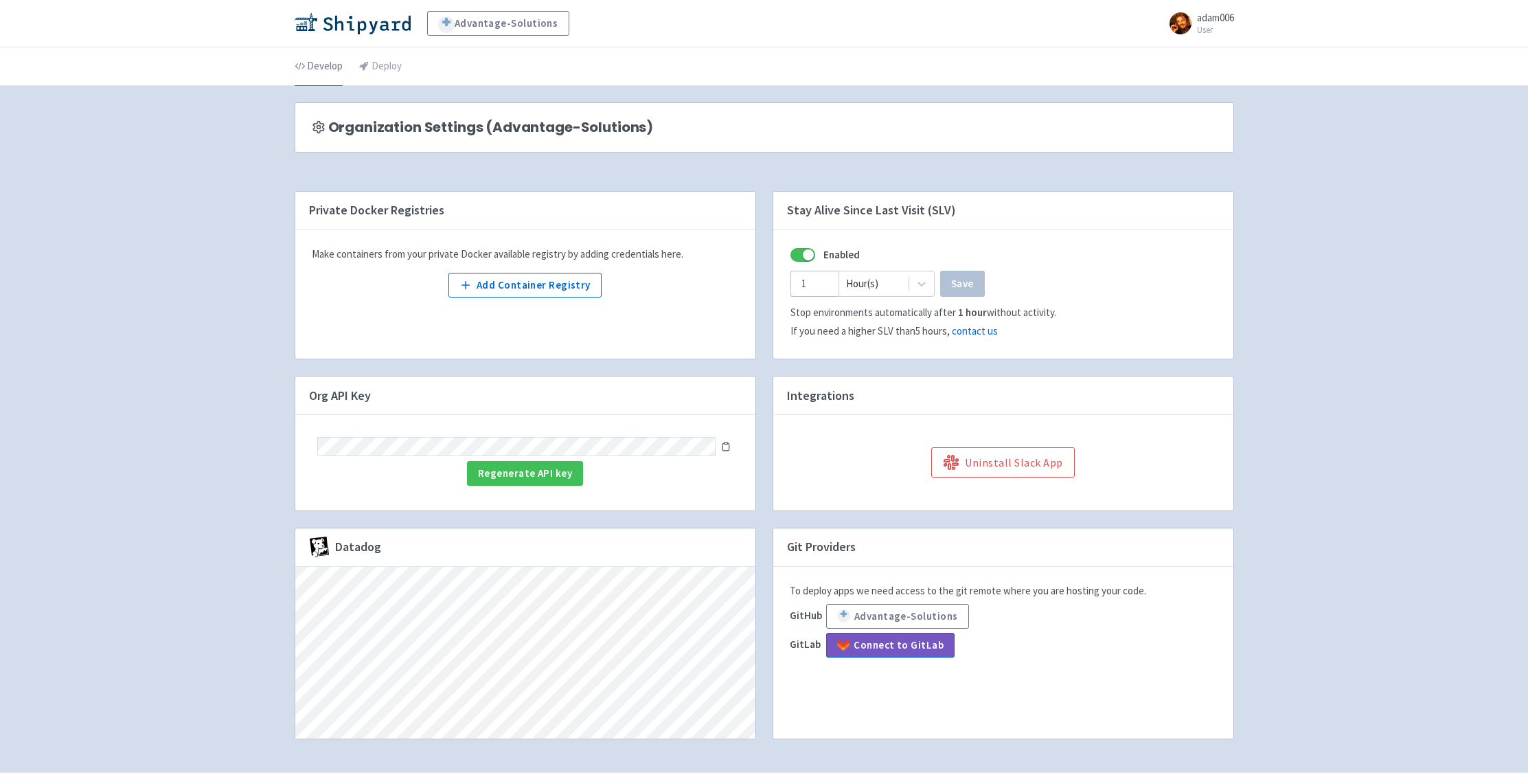
click at [326, 58] on link "Develop" at bounding box center [318, 67] width 48 height 38
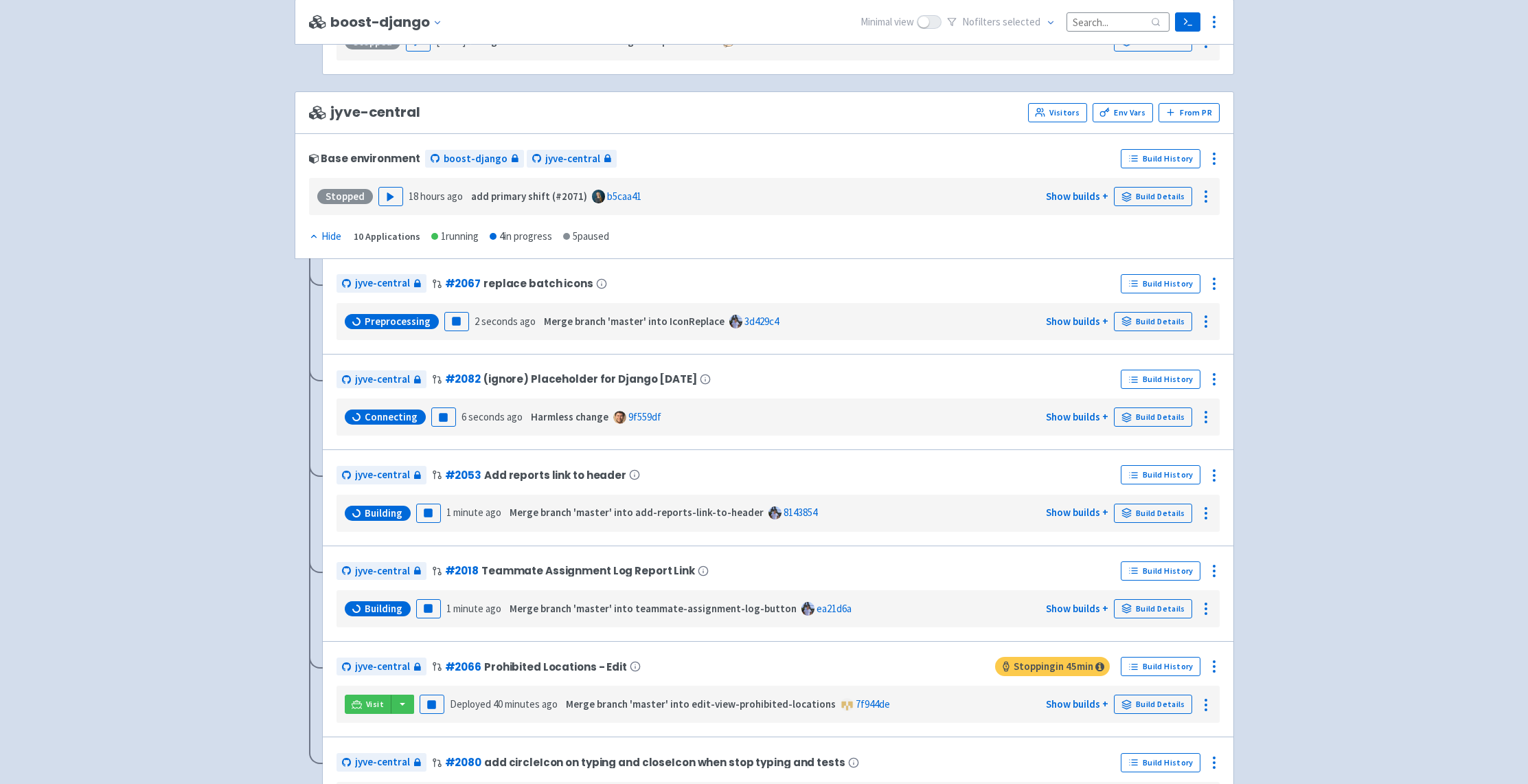
scroll to position [2381, 0]
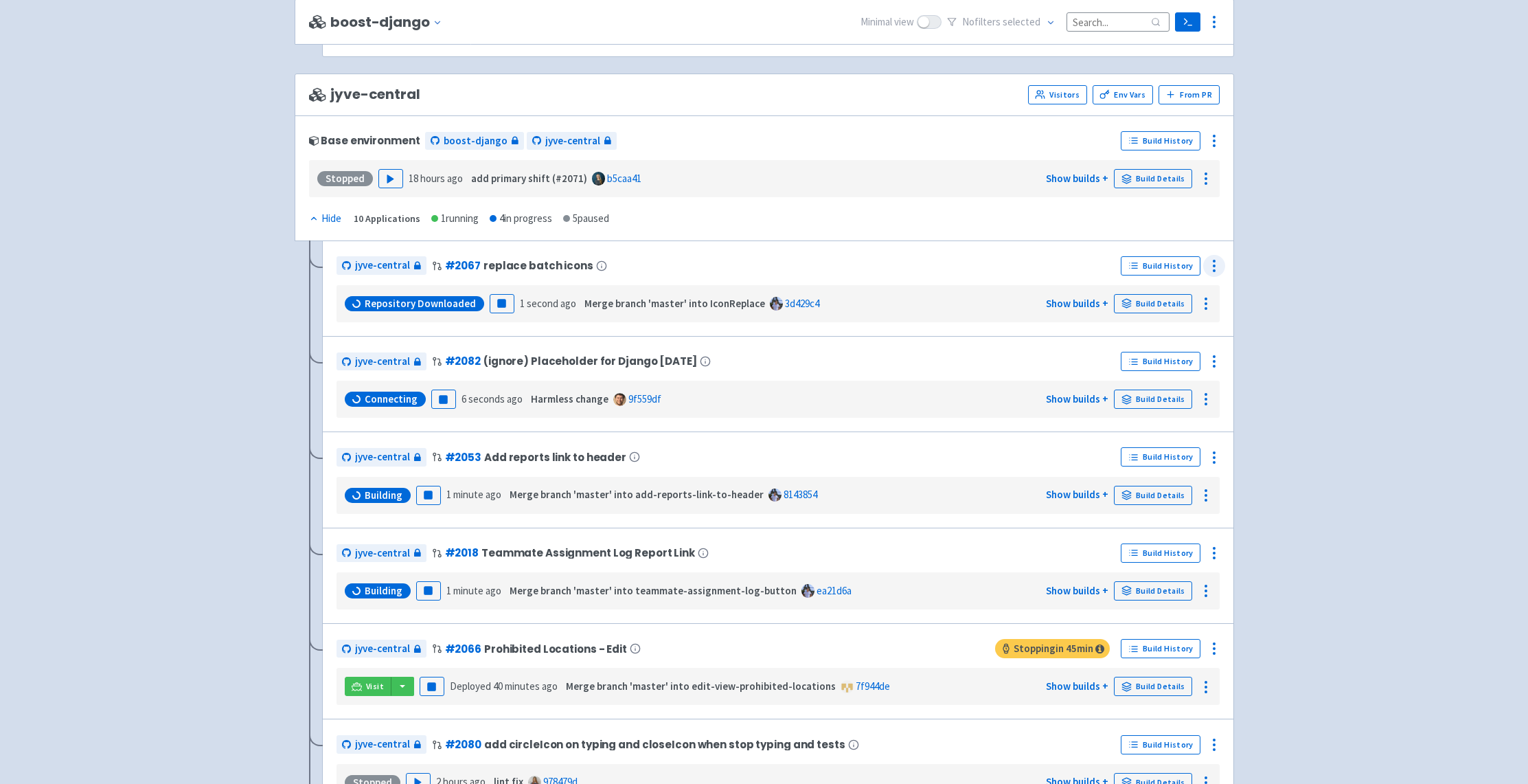
click at [1216, 272] on icon at bounding box center [1214, 265] width 16 height 16
click at [1168, 304] on link "Build Details" at bounding box center [1154, 304] width 78 height 19
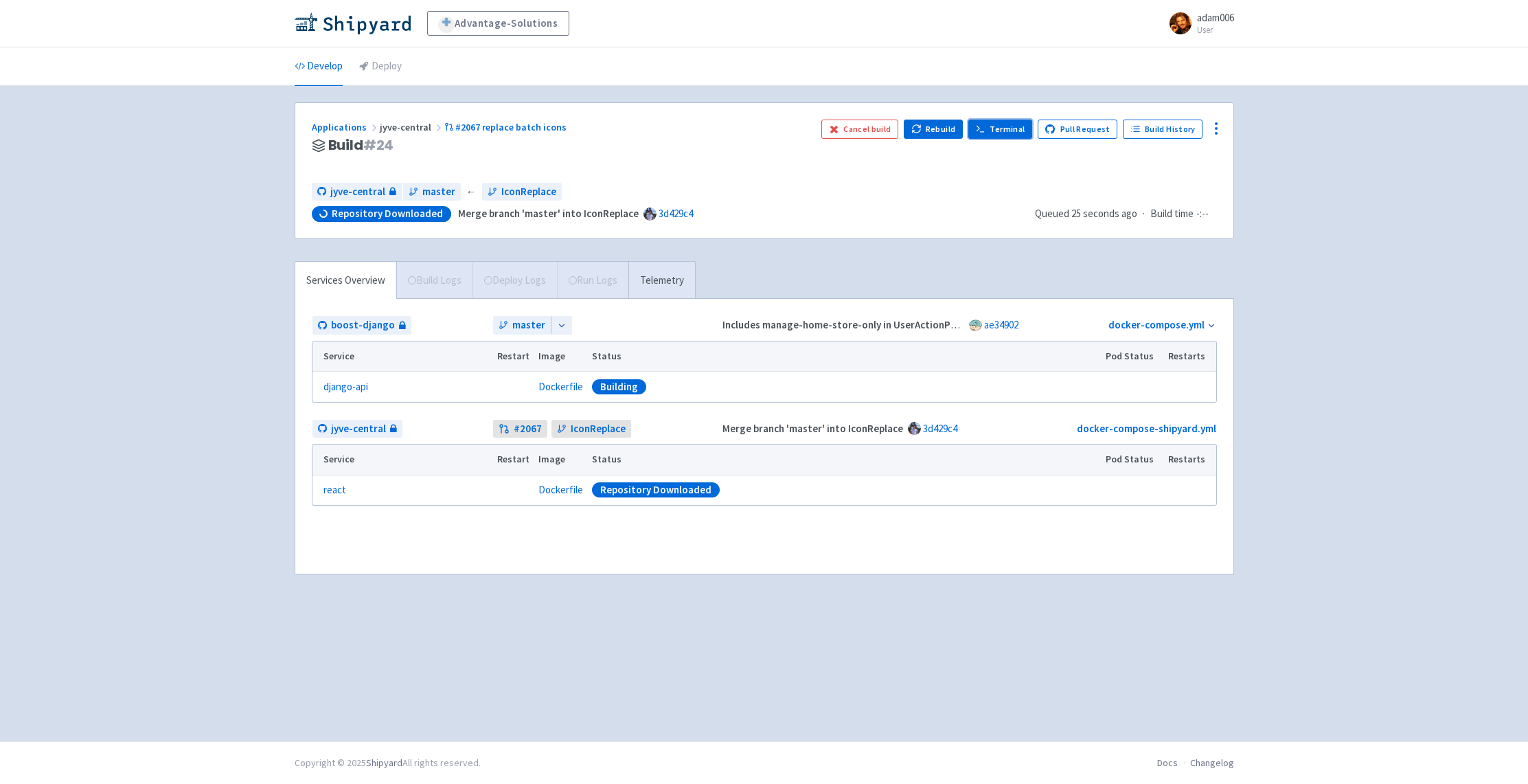
click at [1007, 125] on link "Terminal" at bounding box center [1000, 129] width 64 height 19
